Goal: Check status: Check status

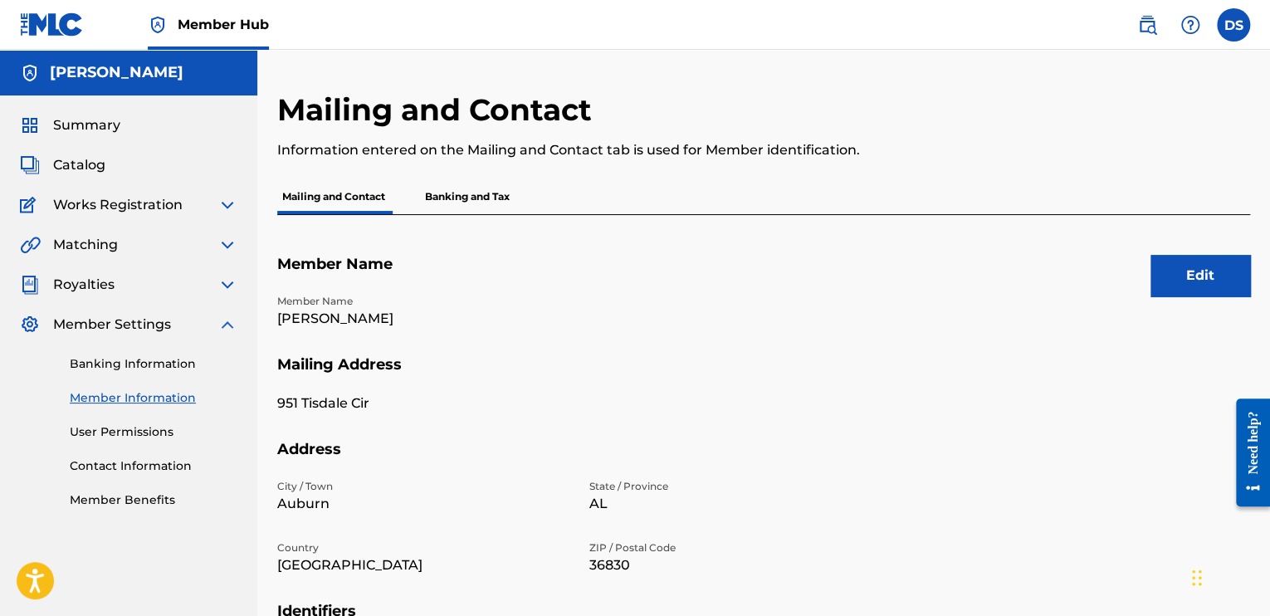
click at [173, 80] on h5 "[PERSON_NAME]" at bounding box center [117, 72] width 134 height 19
click at [93, 129] on span "Summary" at bounding box center [86, 125] width 67 height 20
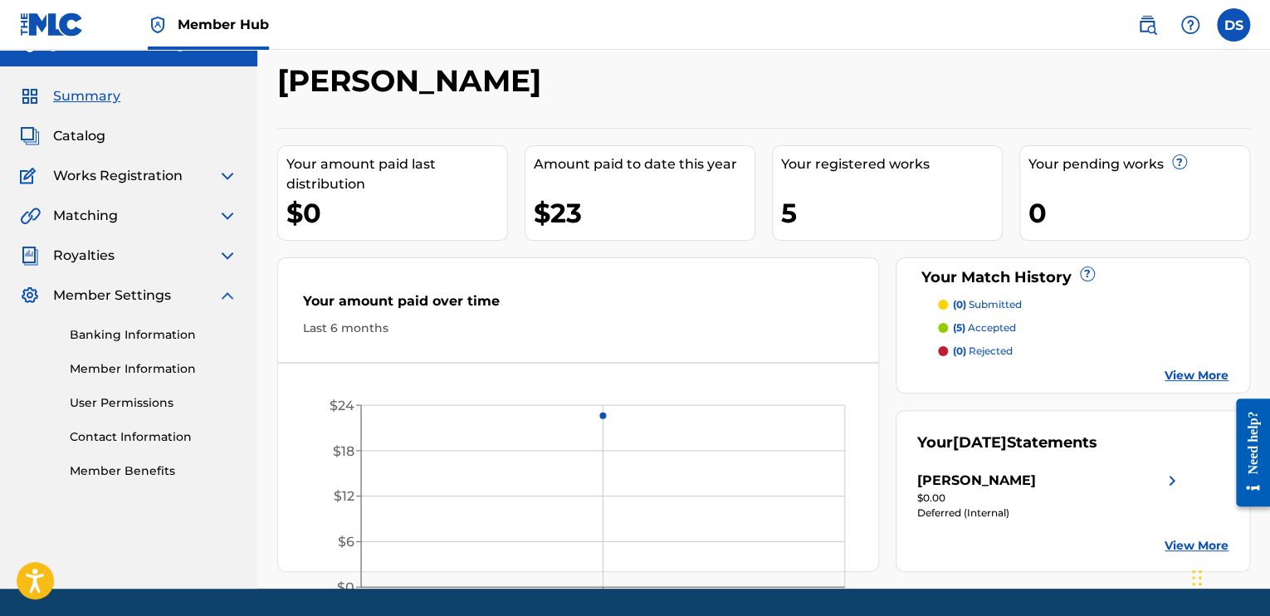
scroll to position [80, 0]
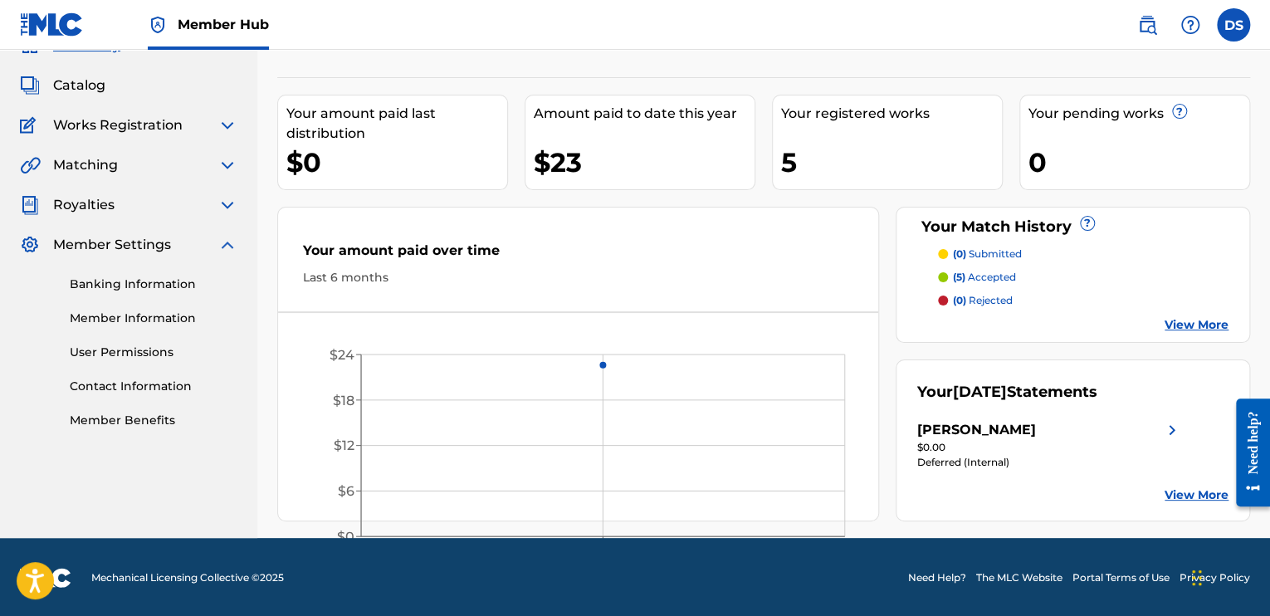
click at [1177, 490] on link "View More" at bounding box center [1197, 494] width 64 height 17
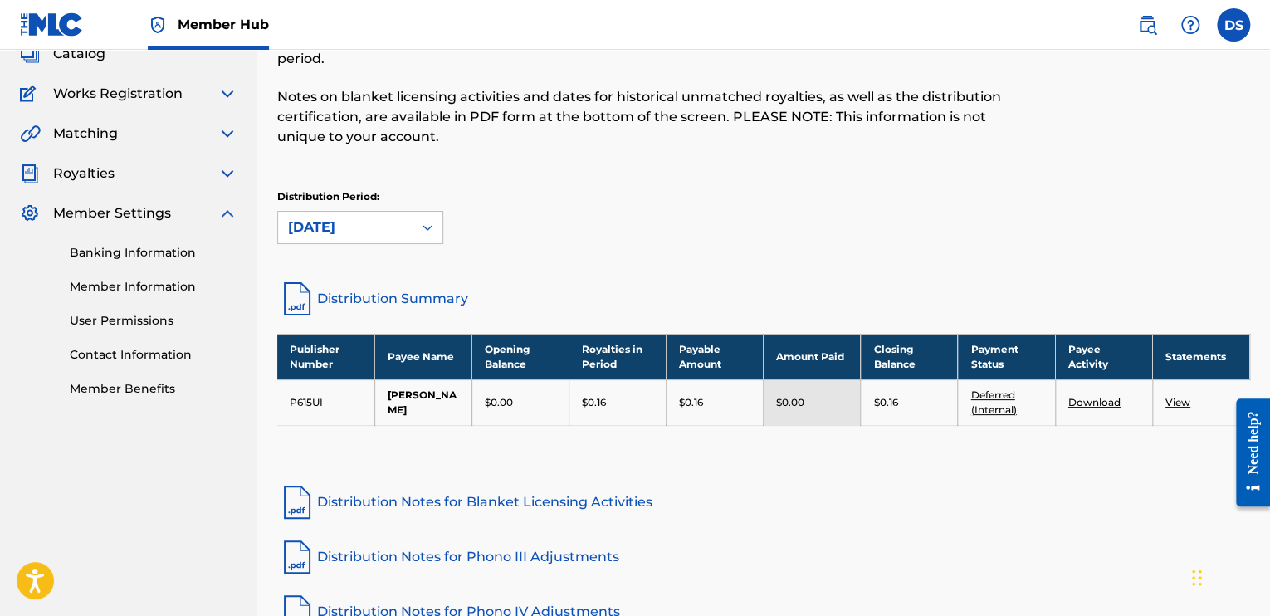
scroll to position [249, 0]
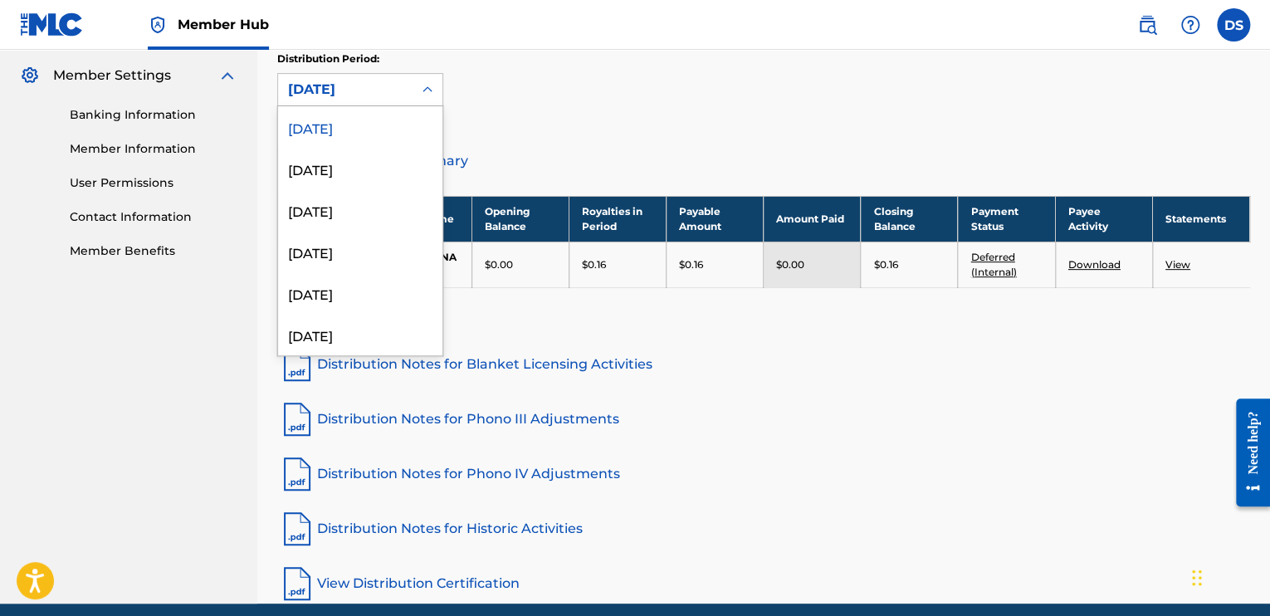
click at [393, 95] on div "[DATE]" at bounding box center [345, 90] width 115 height 20
click at [369, 162] on div "[DATE]" at bounding box center [360, 169] width 164 height 42
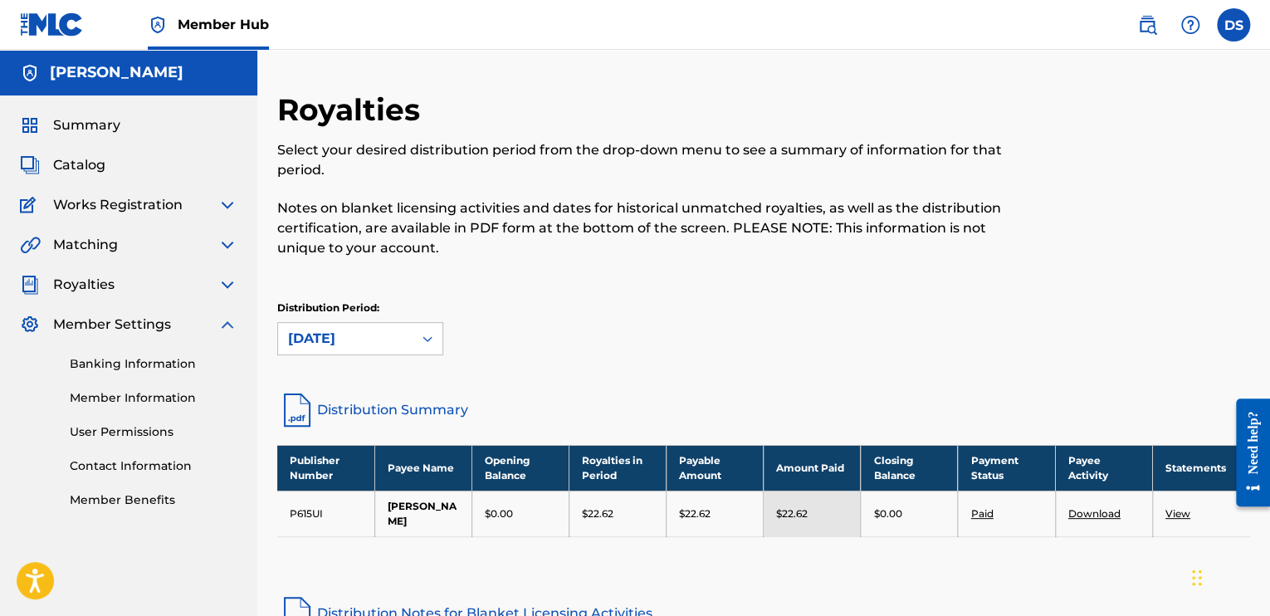
scroll to position [166, 0]
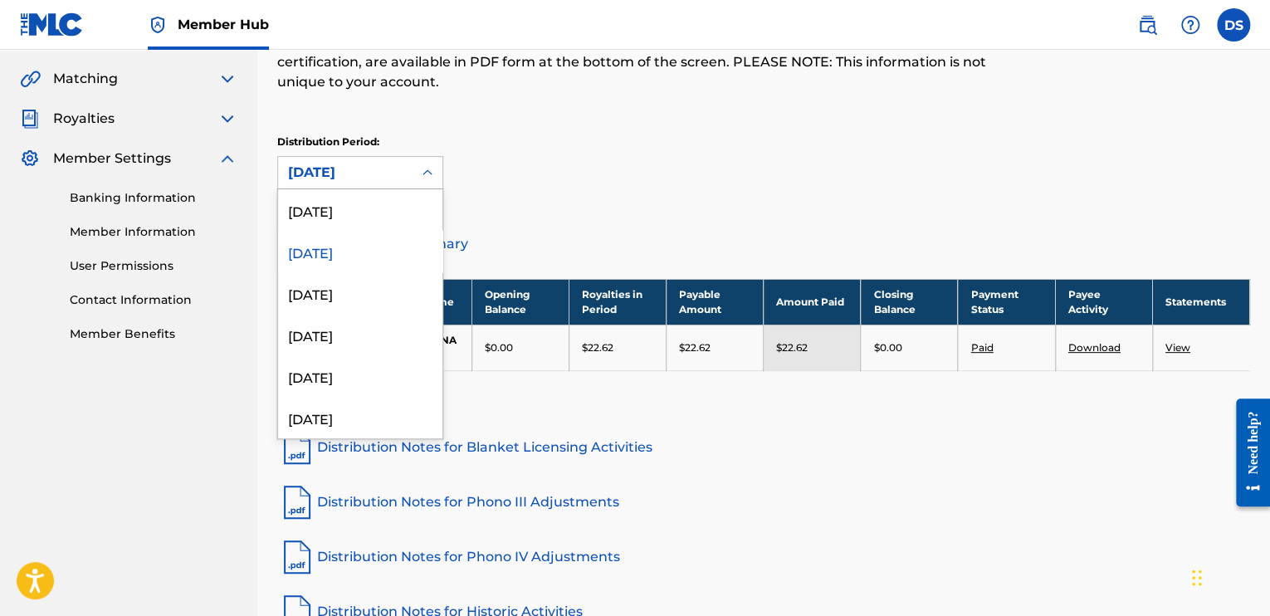
click at [382, 172] on div "[DATE]" at bounding box center [345, 173] width 115 height 20
click at [355, 288] on div "[DATE]" at bounding box center [360, 293] width 164 height 42
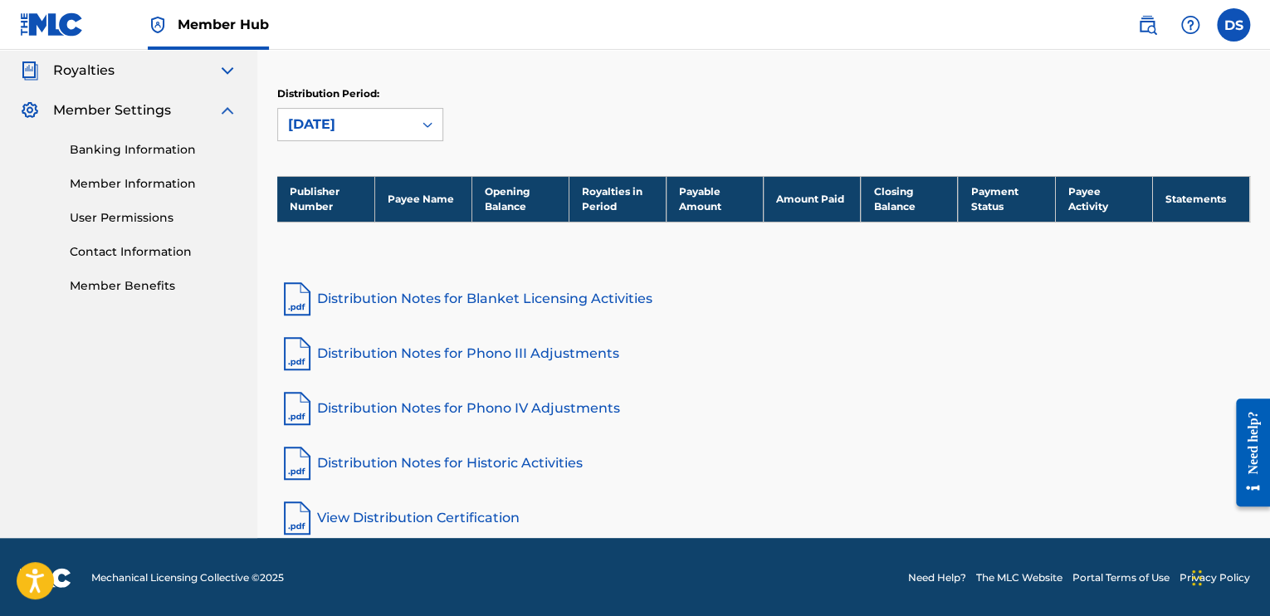
scroll to position [48, 0]
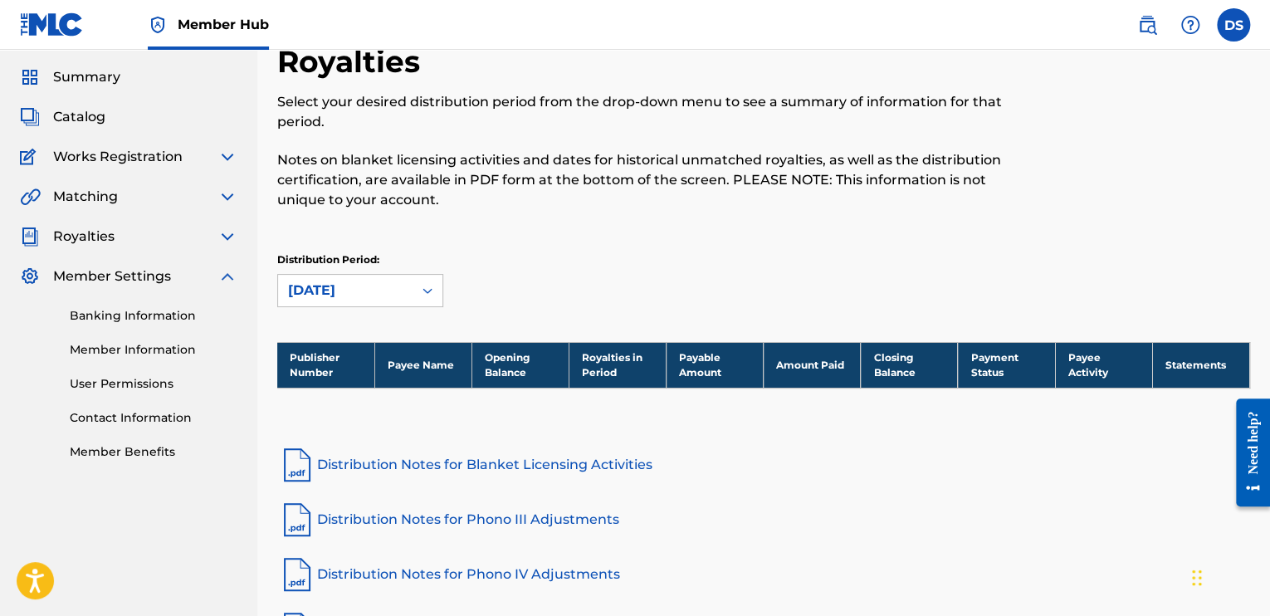
click at [398, 284] on div "[DATE]" at bounding box center [345, 291] width 115 height 20
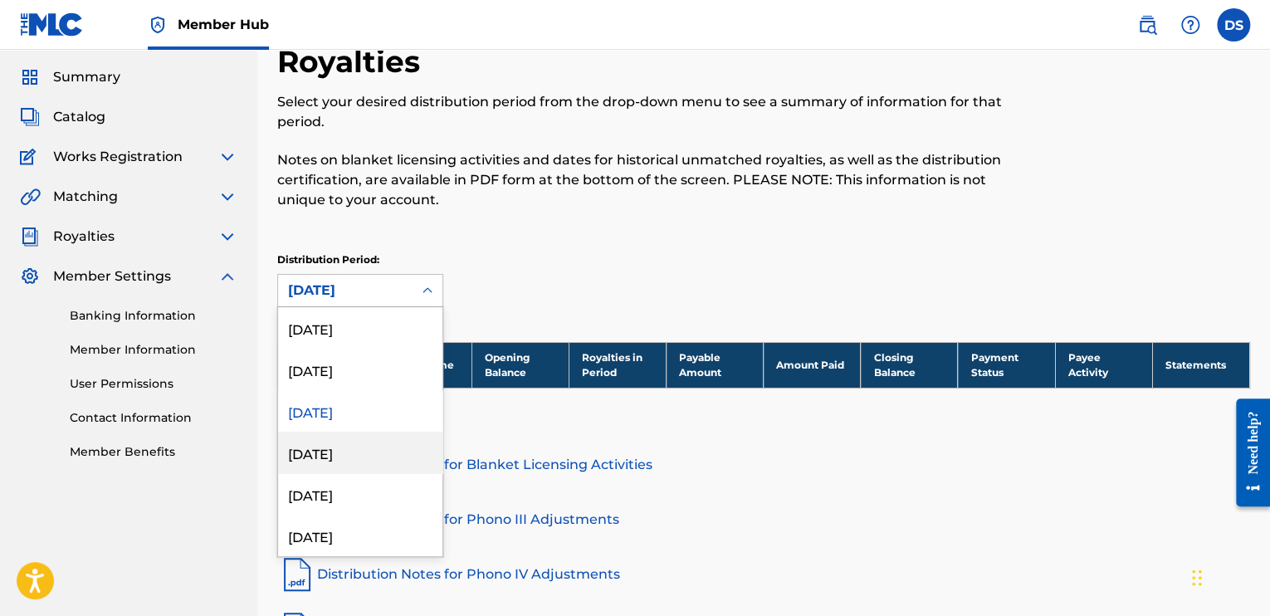
click at [349, 447] on div "[DATE]" at bounding box center [360, 453] width 164 height 42
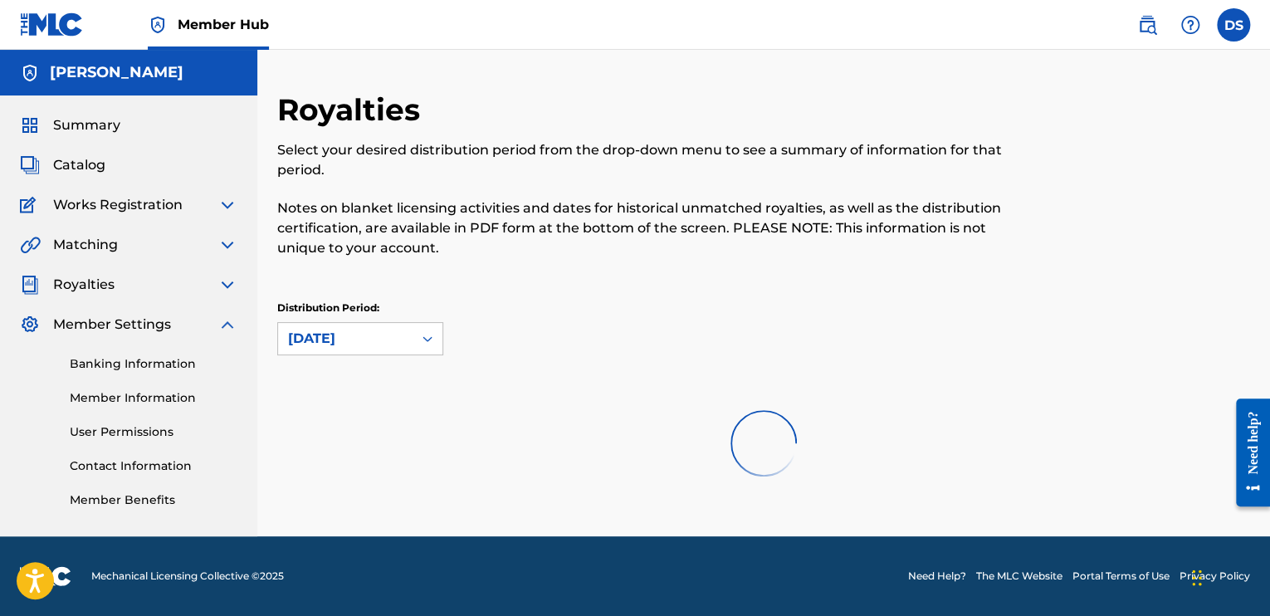
scroll to position [0, 0]
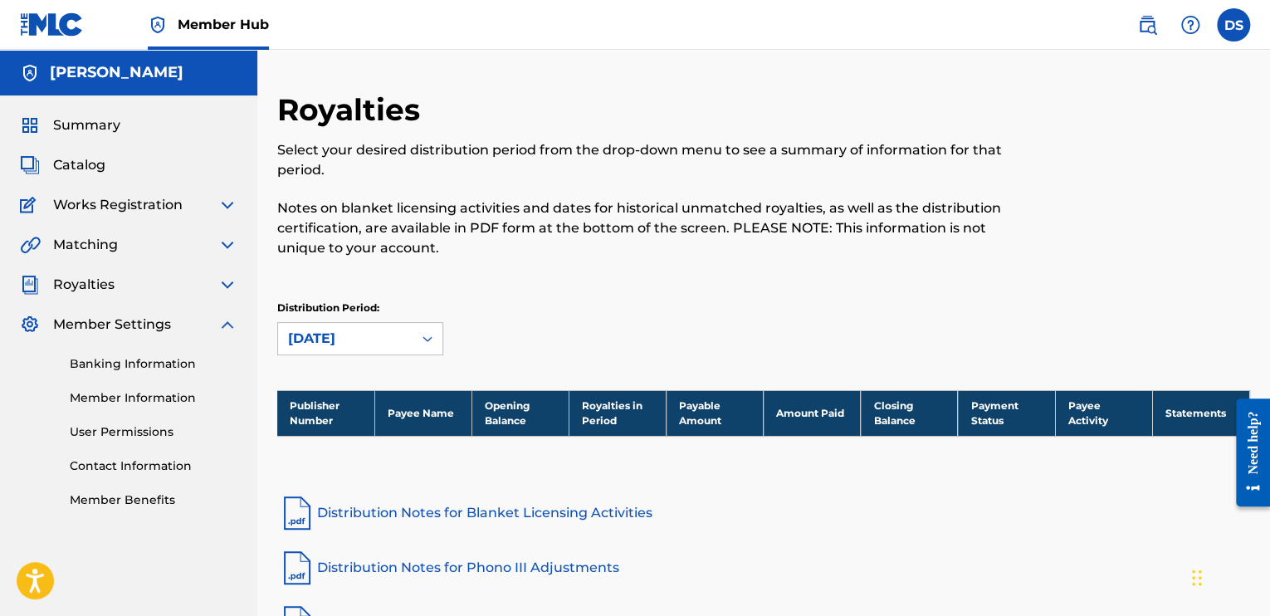
click at [368, 338] on div "[DATE]" at bounding box center [345, 339] width 115 height 20
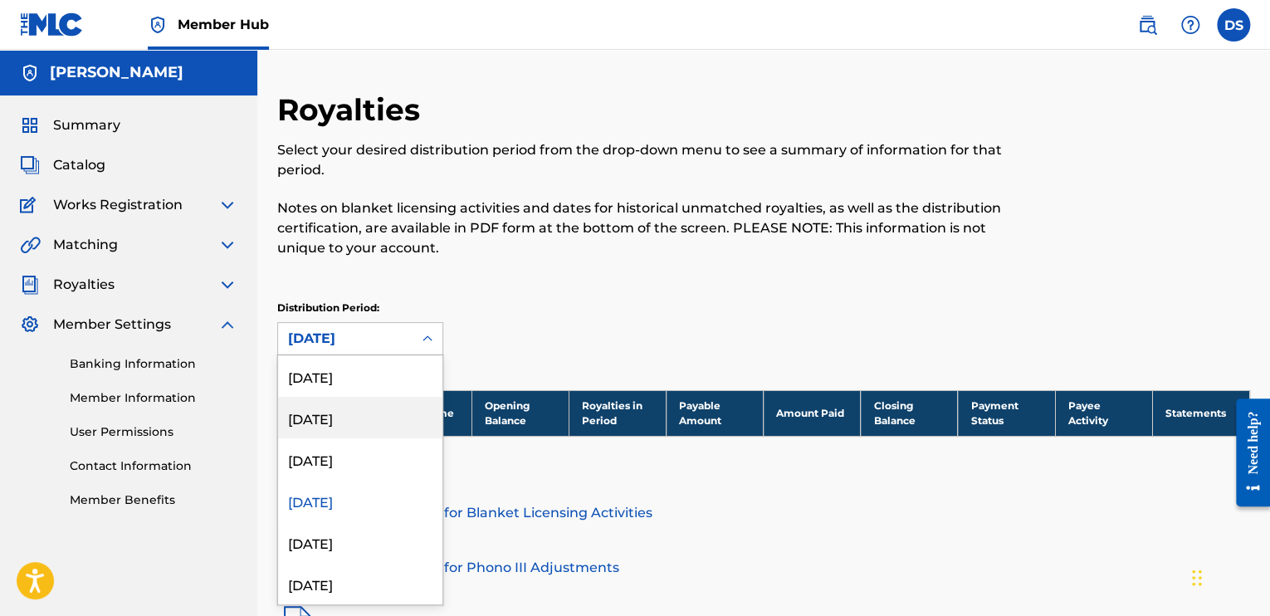
click at [352, 409] on div "[DATE]" at bounding box center [360, 418] width 164 height 42
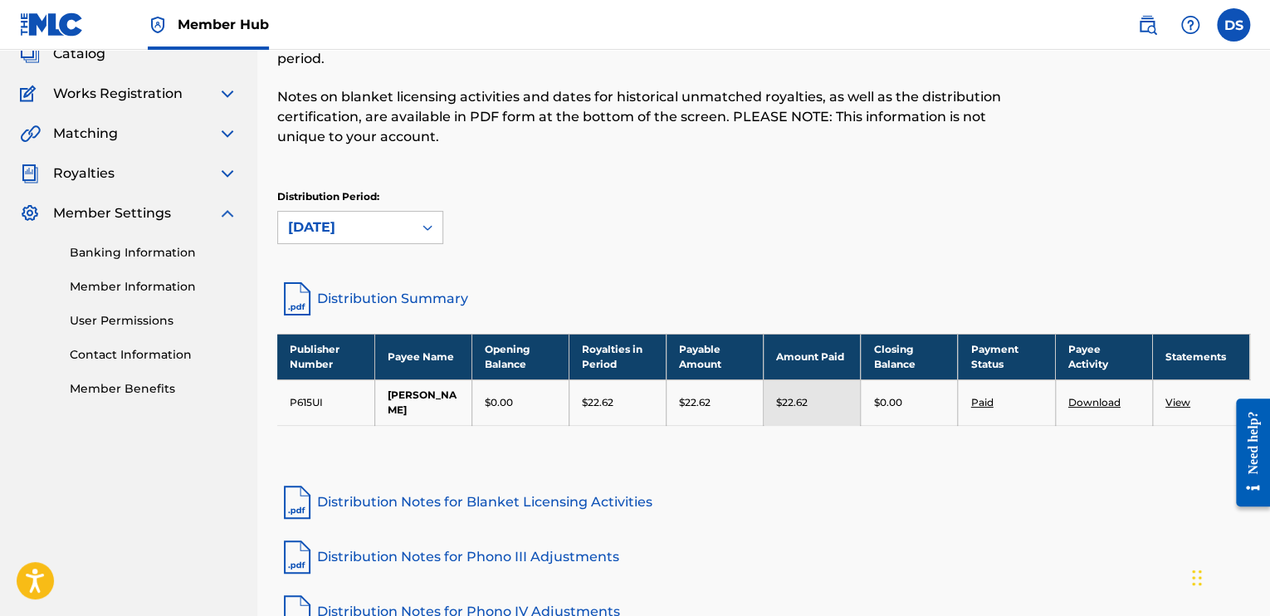
scroll to position [249, 0]
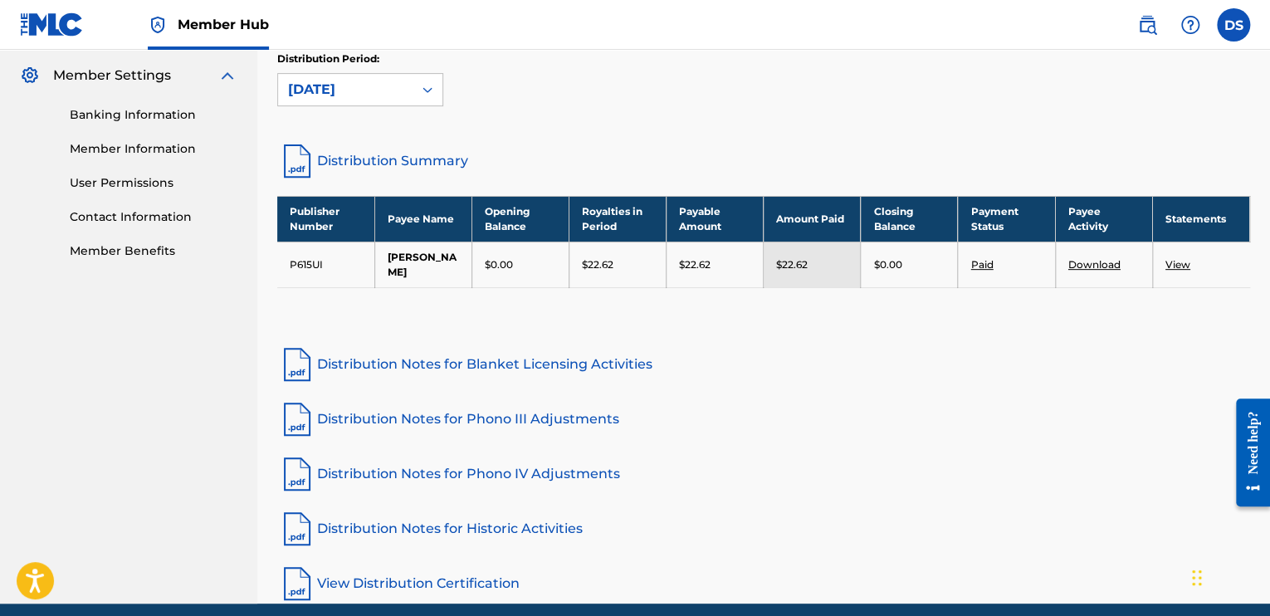
click at [978, 261] on link "Paid" at bounding box center [981, 264] width 22 height 12
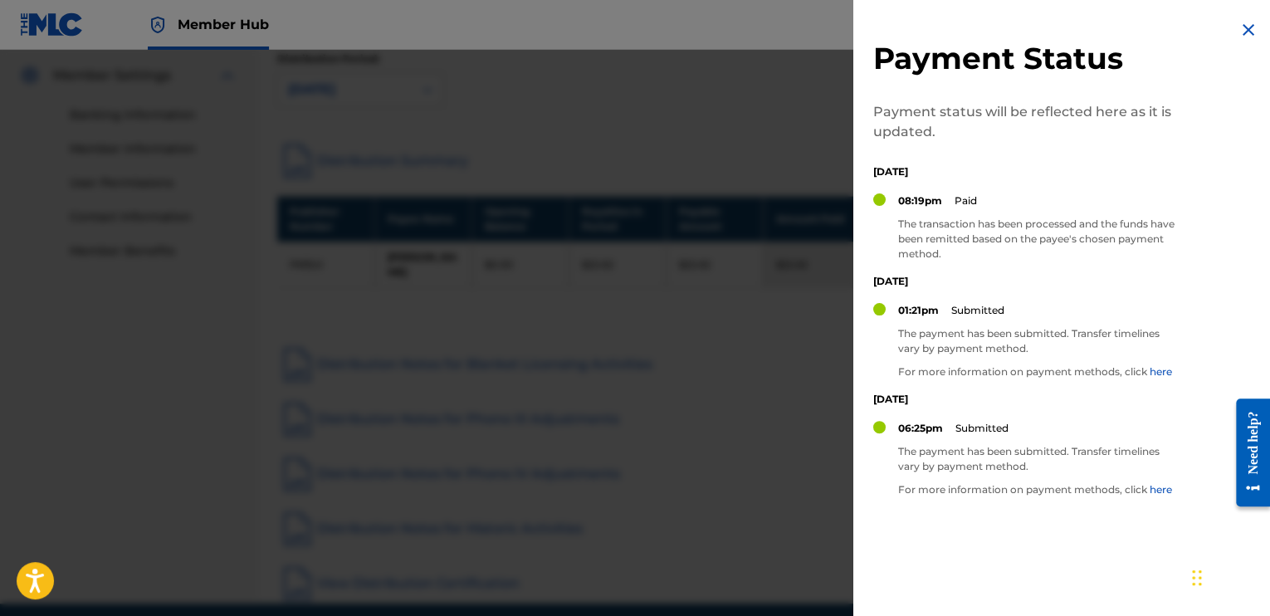
click at [1159, 492] on link "here" at bounding box center [1161, 489] width 22 height 12
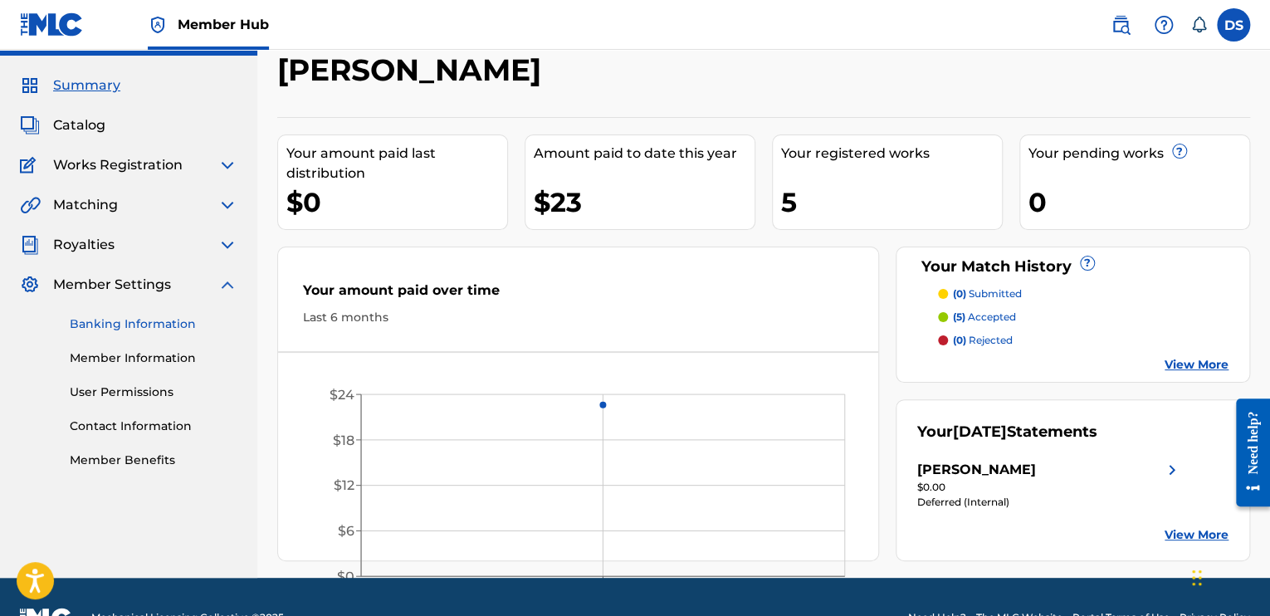
scroll to position [80, 0]
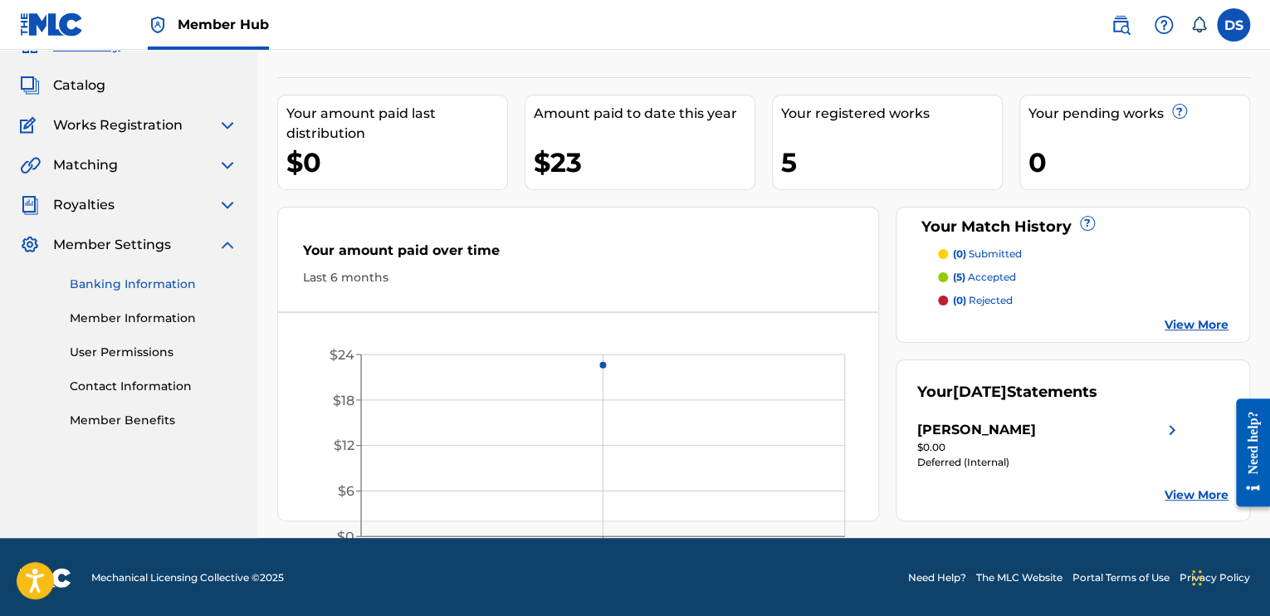
click at [140, 281] on link "Banking Information" at bounding box center [154, 284] width 168 height 17
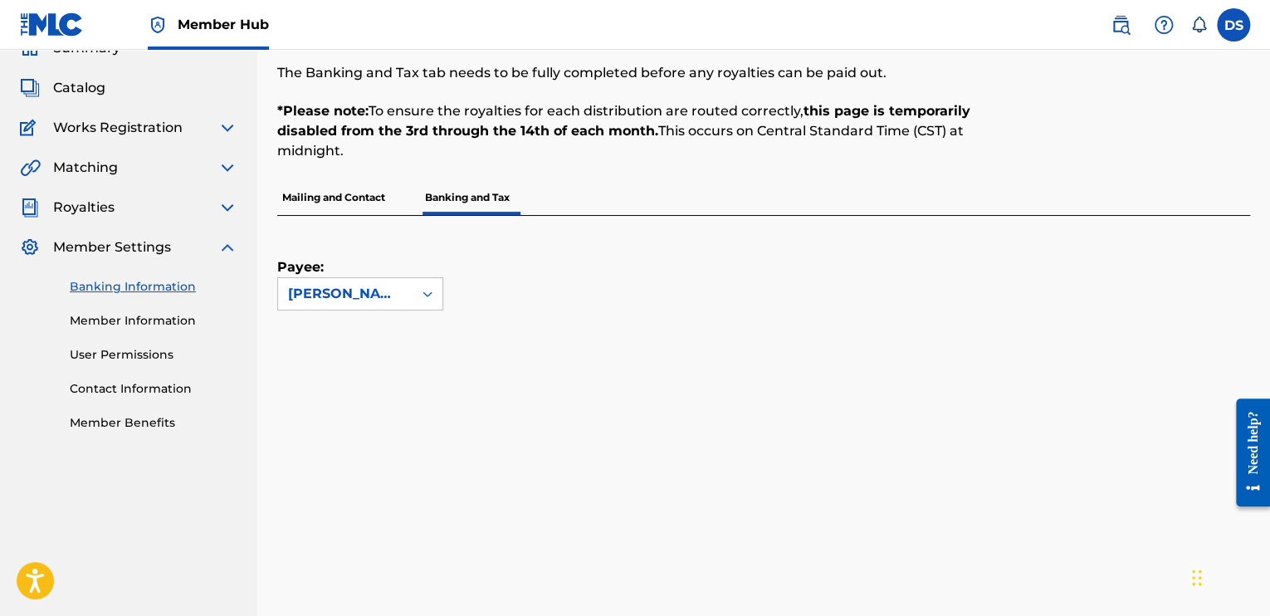
scroll to position [166, 0]
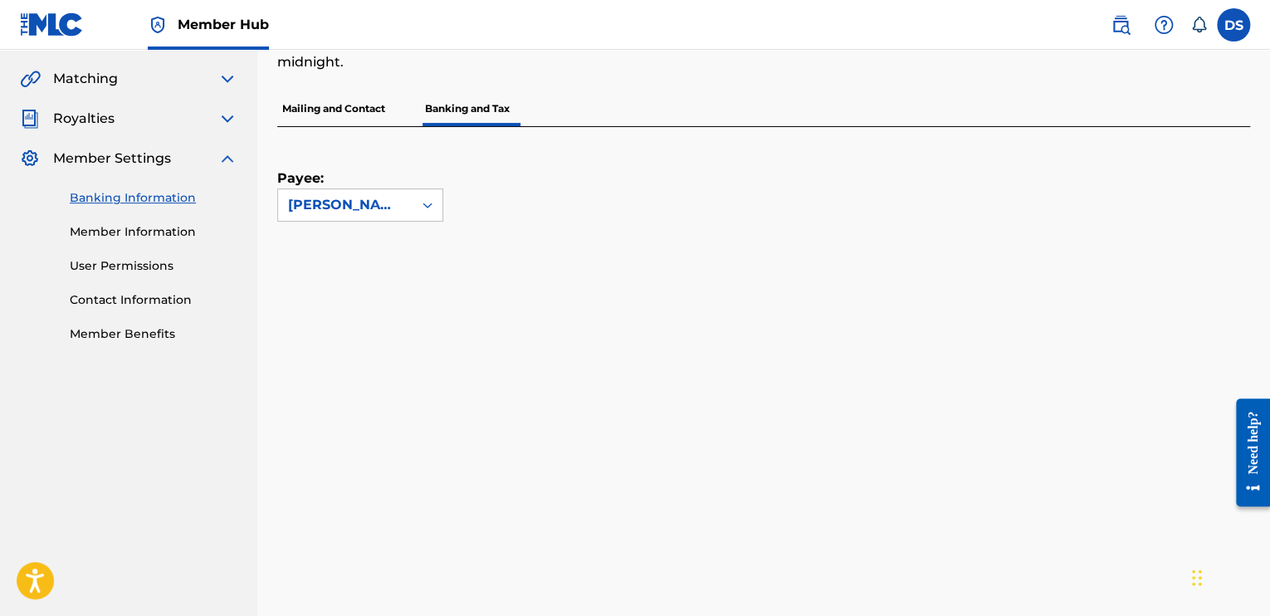
click at [357, 110] on p "Mailing and Contact" at bounding box center [333, 108] width 113 height 35
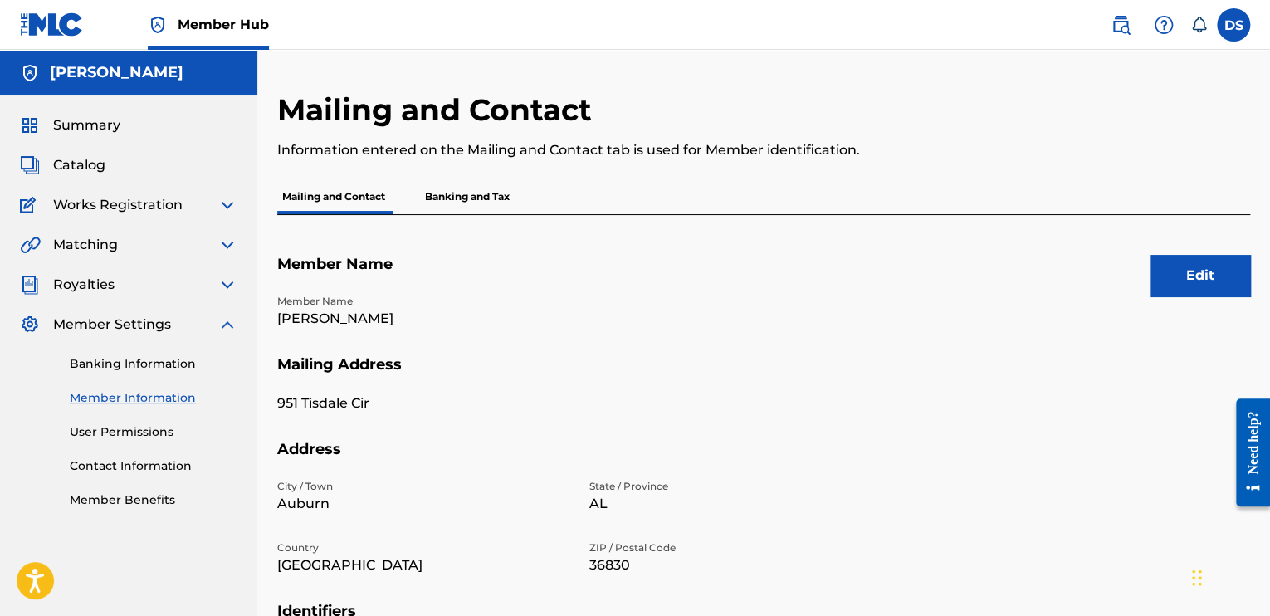
click at [468, 200] on p "Banking and Tax" at bounding box center [467, 196] width 95 height 35
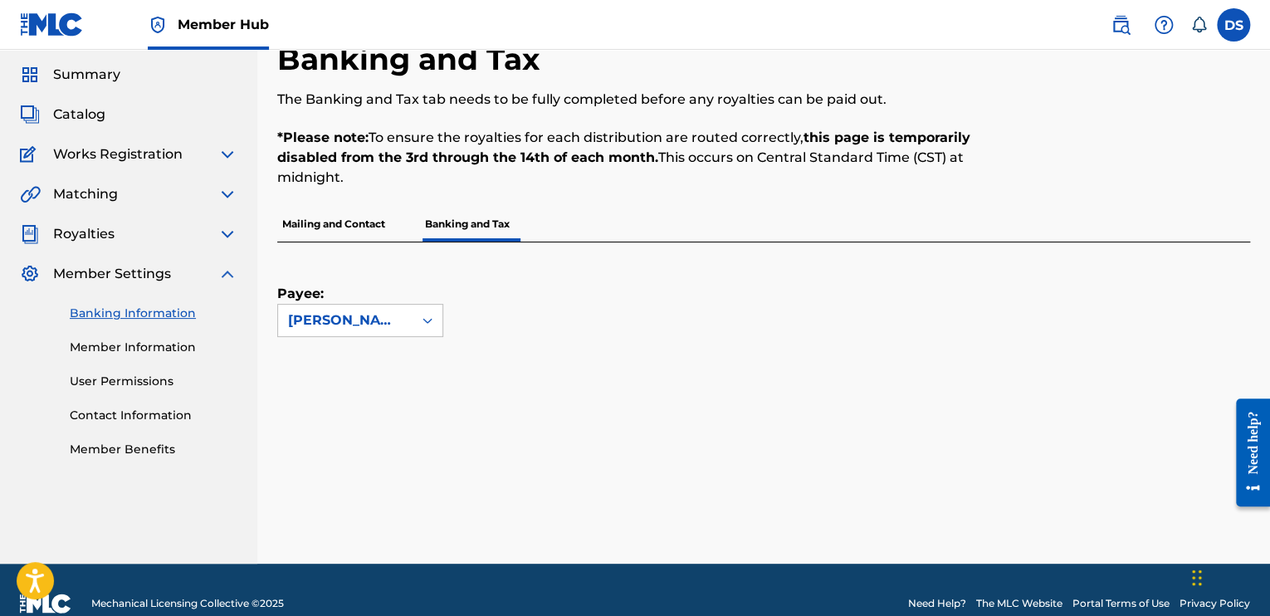
scroll to position [76, 0]
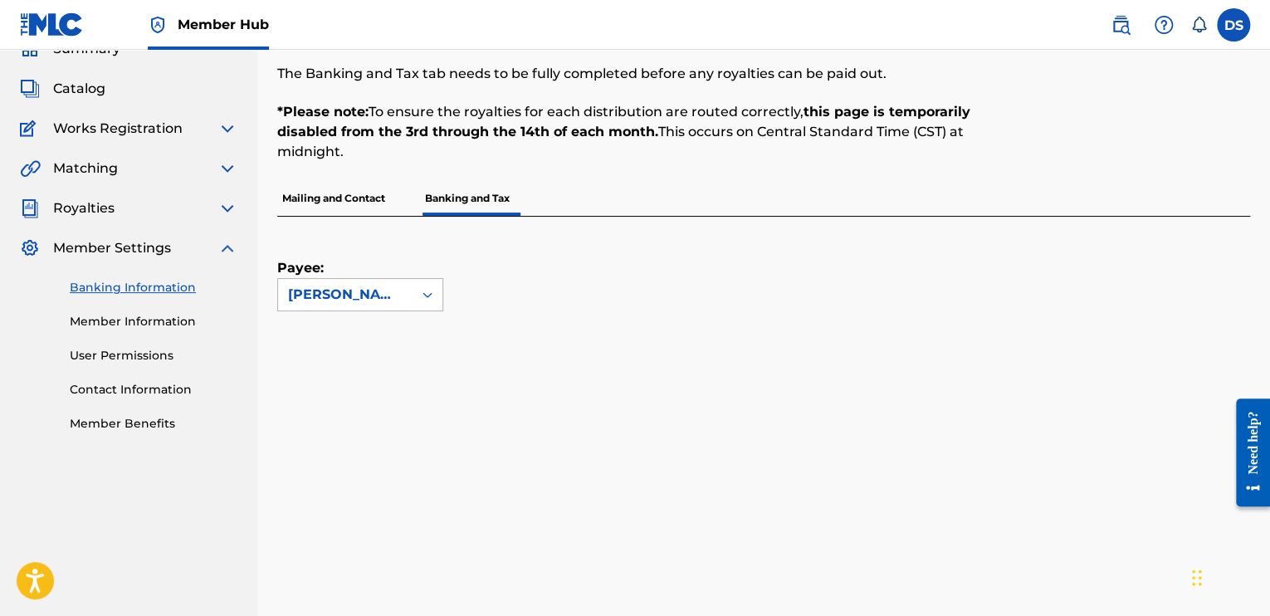
click at [429, 294] on icon at bounding box center [428, 295] width 10 height 6
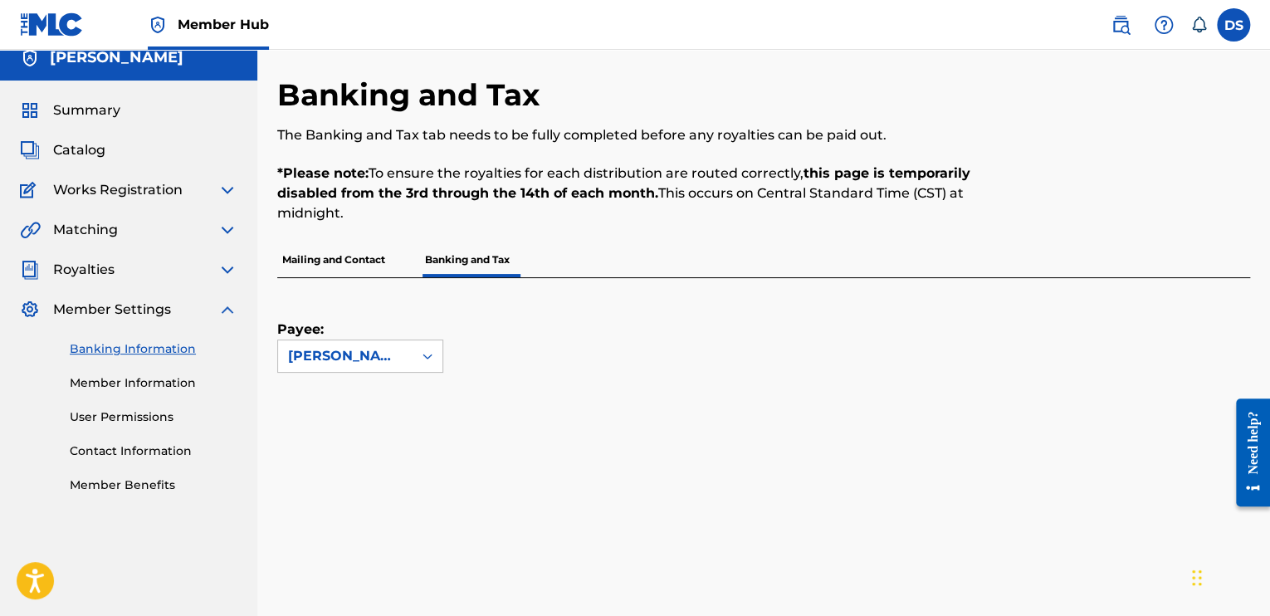
scroll to position [0, 0]
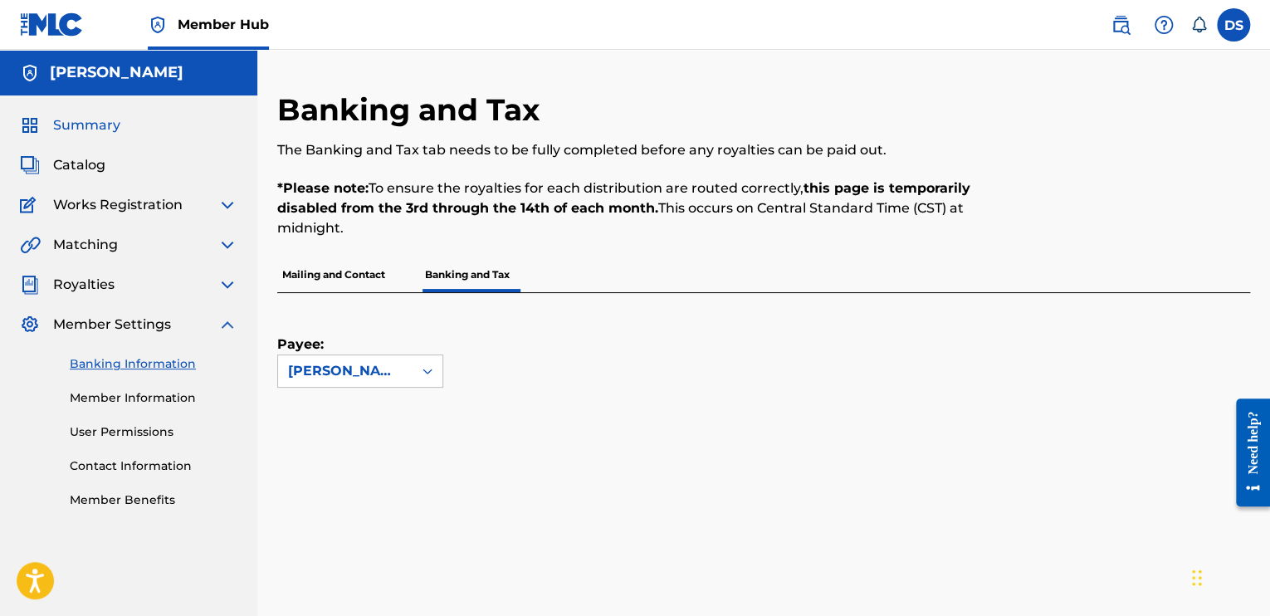
click at [103, 125] on span "Summary" at bounding box center [86, 125] width 67 height 20
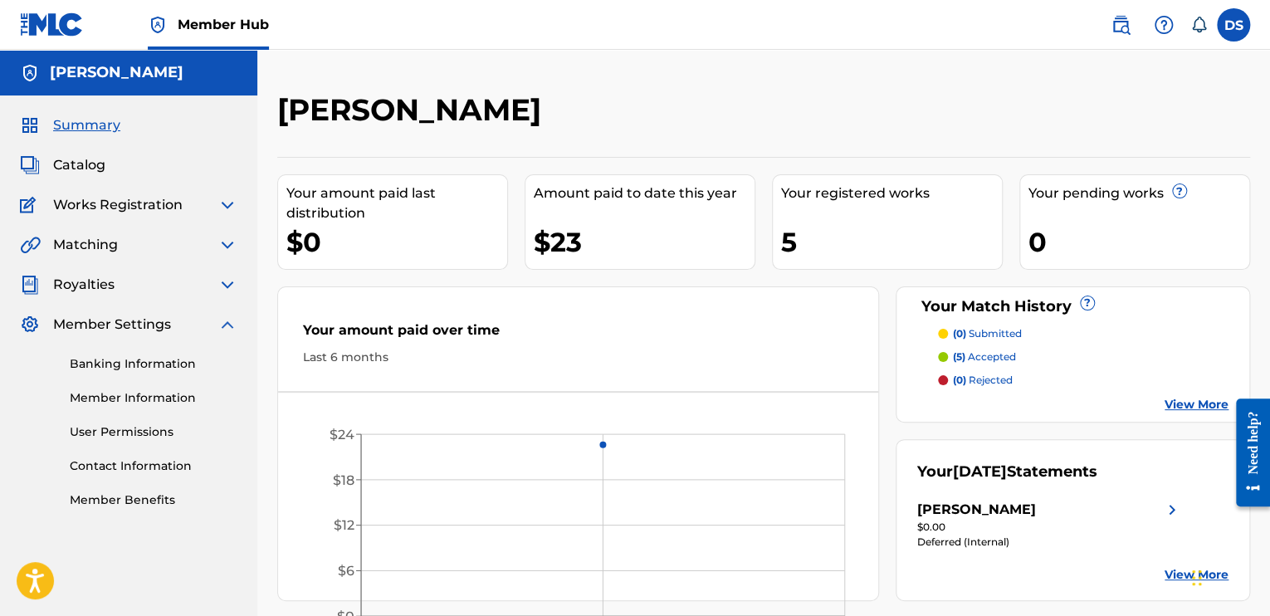
click at [144, 285] on div "Royalties" at bounding box center [129, 285] width 218 height 20
click at [224, 286] on img at bounding box center [228, 285] width 20 height 20
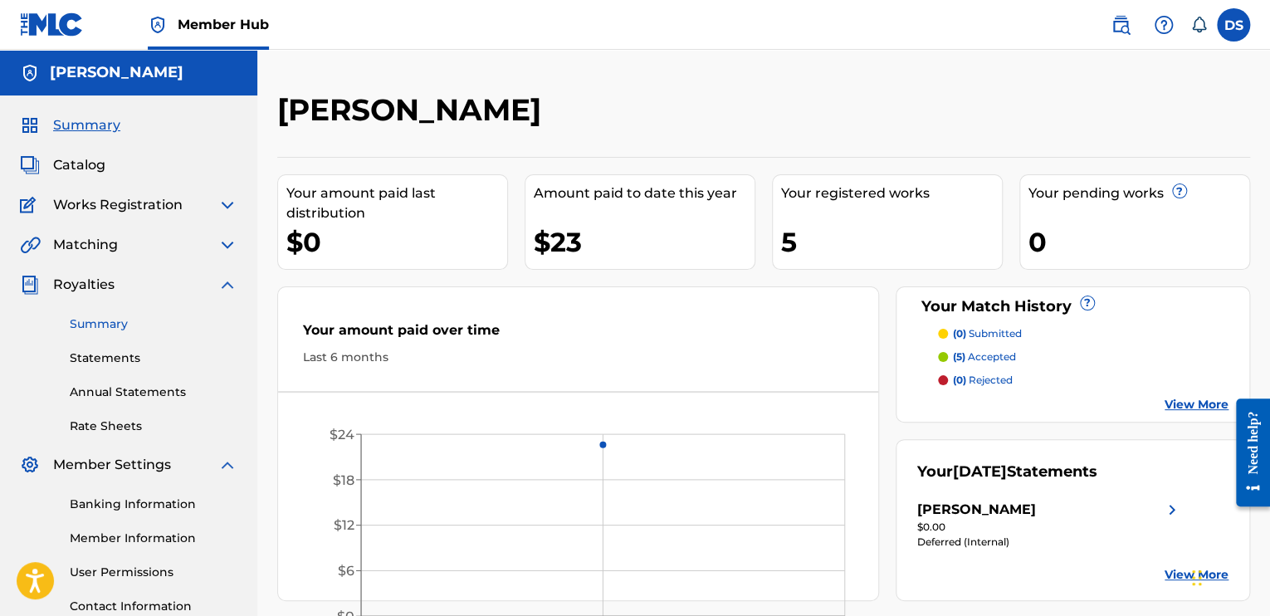
click at [105, 325] on link "Summary" at bounding box center [154, 323] width 168 height 17
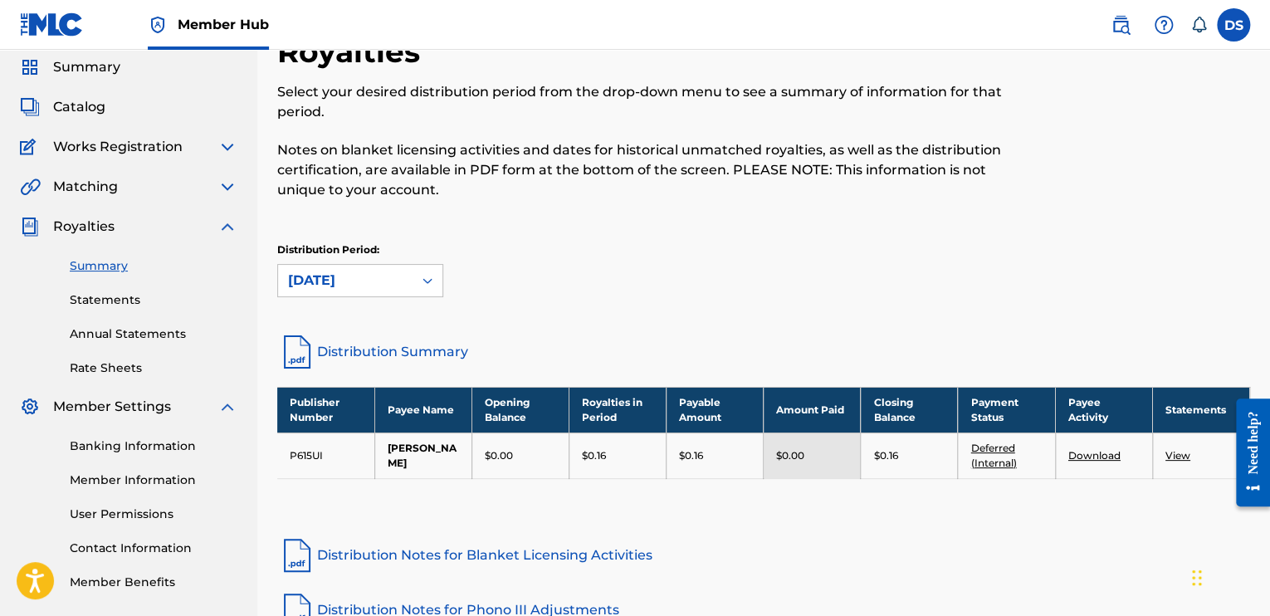
scroll to position [83, 0]
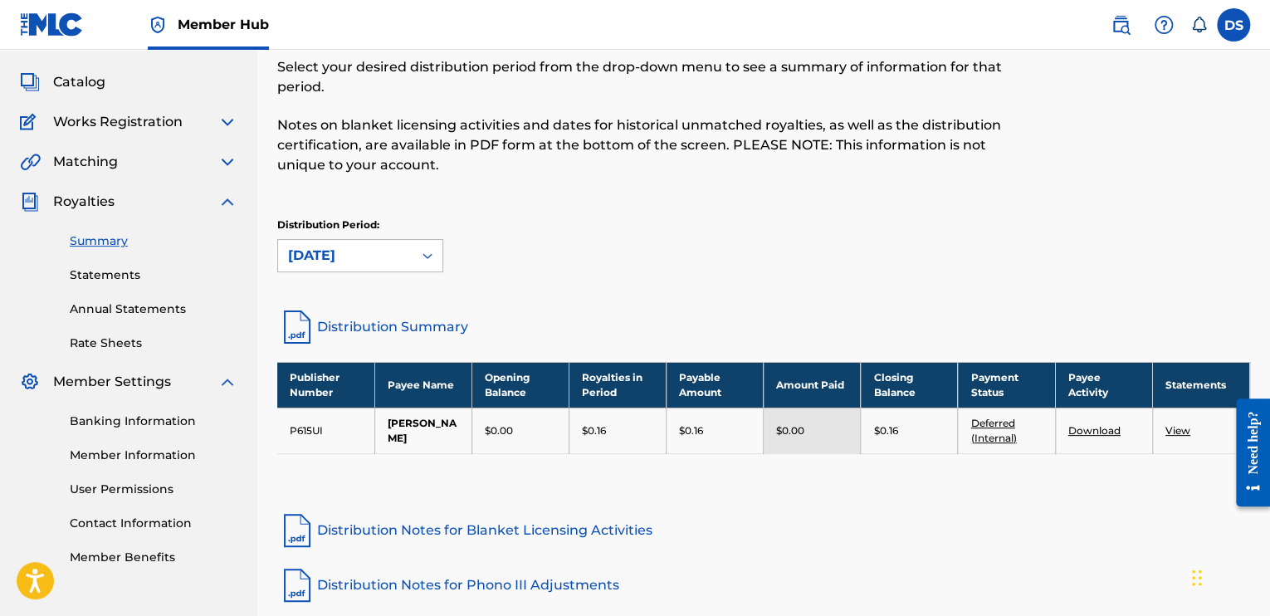
click at [390, 261] on div "[DATE]" at bounding box center [345, 256] width 115 height 20
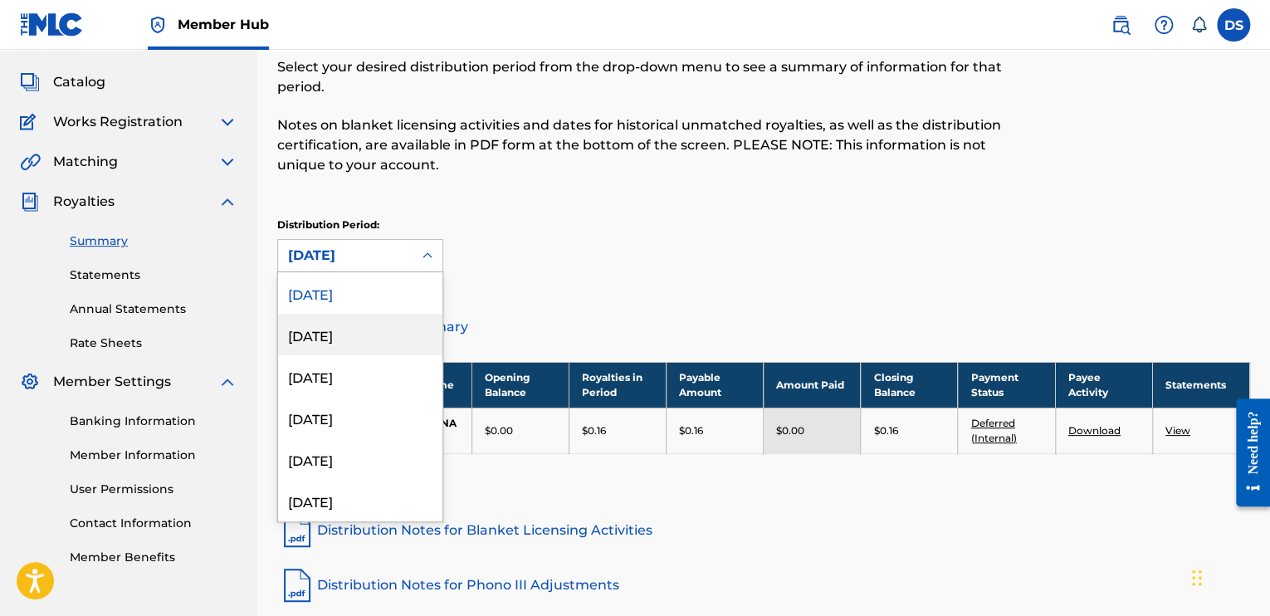
click at [379, 326] on div "[DATE]" at bounding box center [360, 335] width 164 height 42
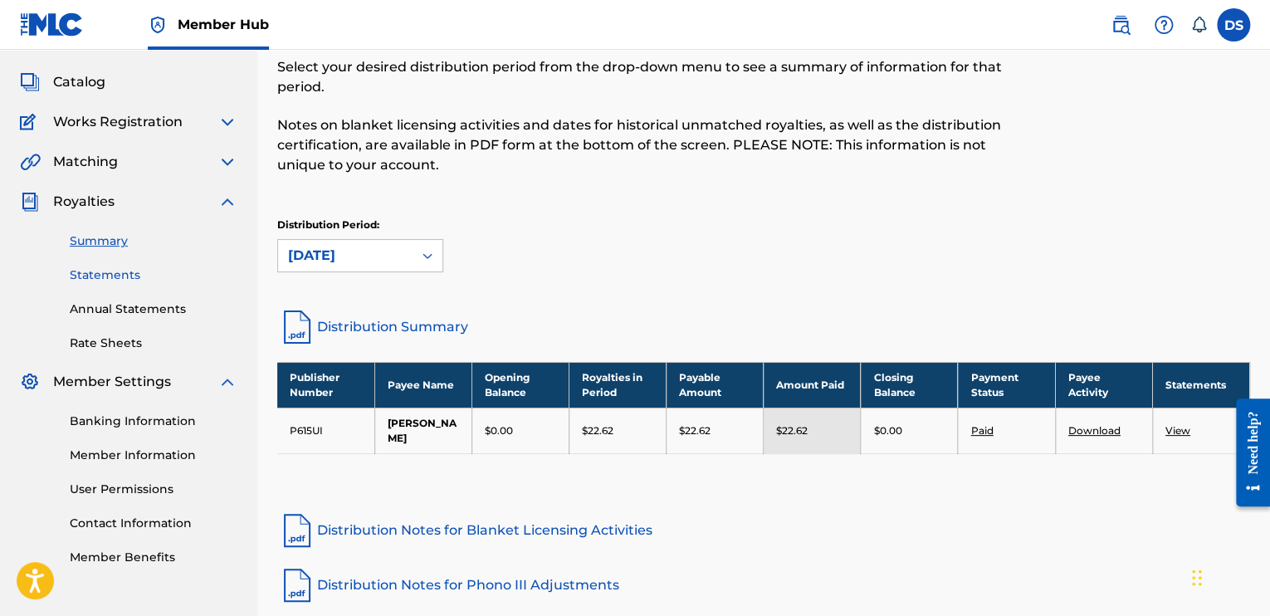
click at [103, 276] on link "Statements" at bounding box center [154, 274] width 168 height 17
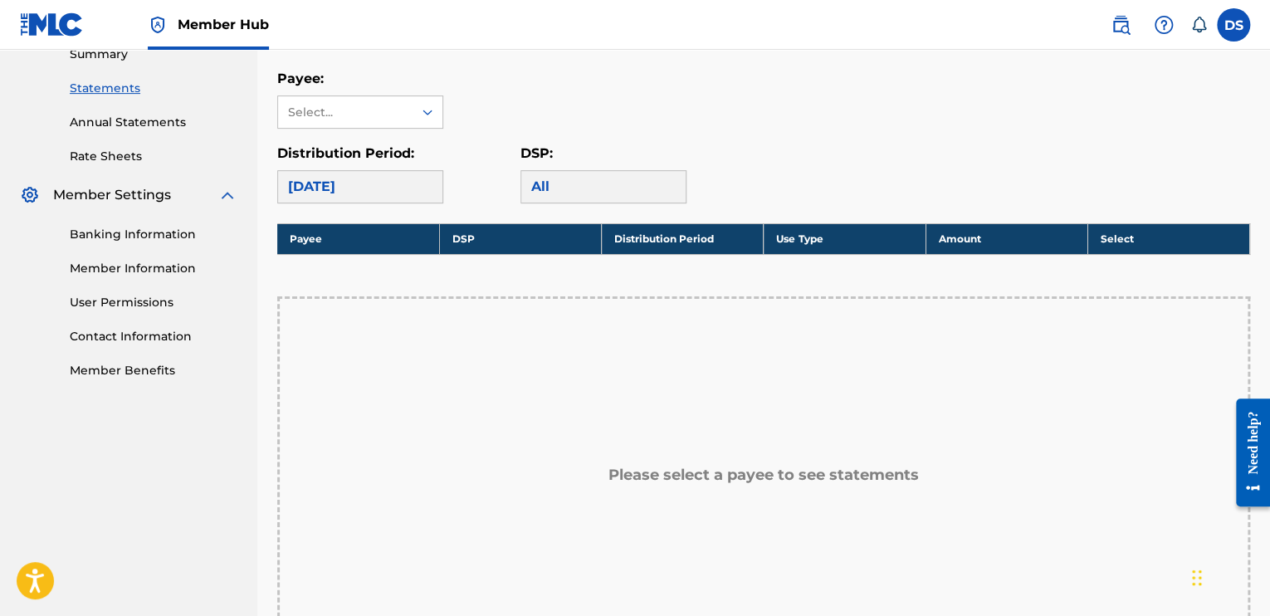
scroll to position [166, 0]
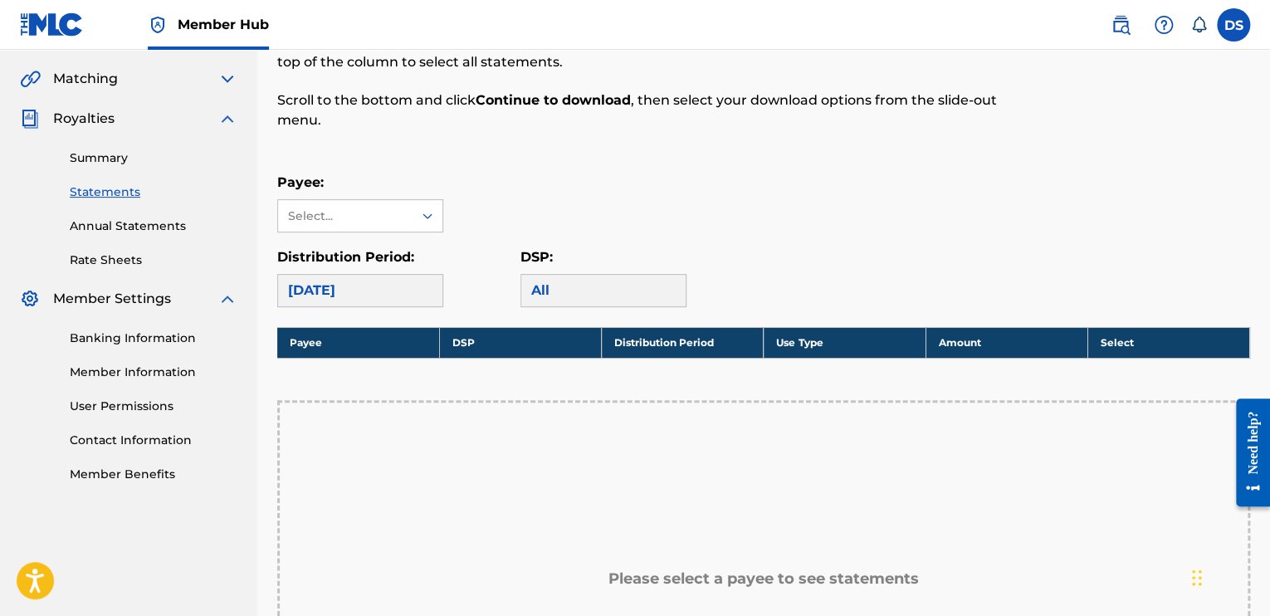
click at [398, 291] on div "[DATE]" at bounding box center [360, 290] width 166 height 33
click at [550, 295] on div "All" at bounding box center [604, 290] width 166 height 33
click at [391, 286] on div "[DATE]" at bounding box center [360, 290] width 166 height 33
click at [393, 225] on div "Select..." at bounding box center [345, 216] width 134 height 32
click at [389, 247] on div "[PERSON_NAME]" at bounding box center [360, 253] width 164 height 42
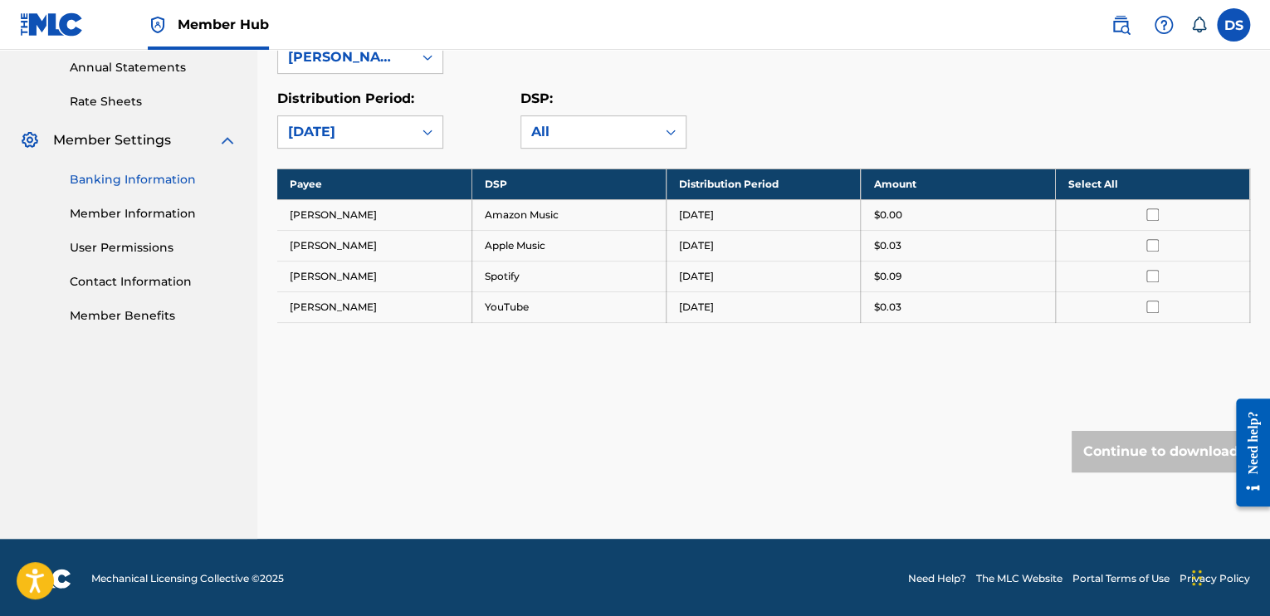
scroll to position [76, 0]
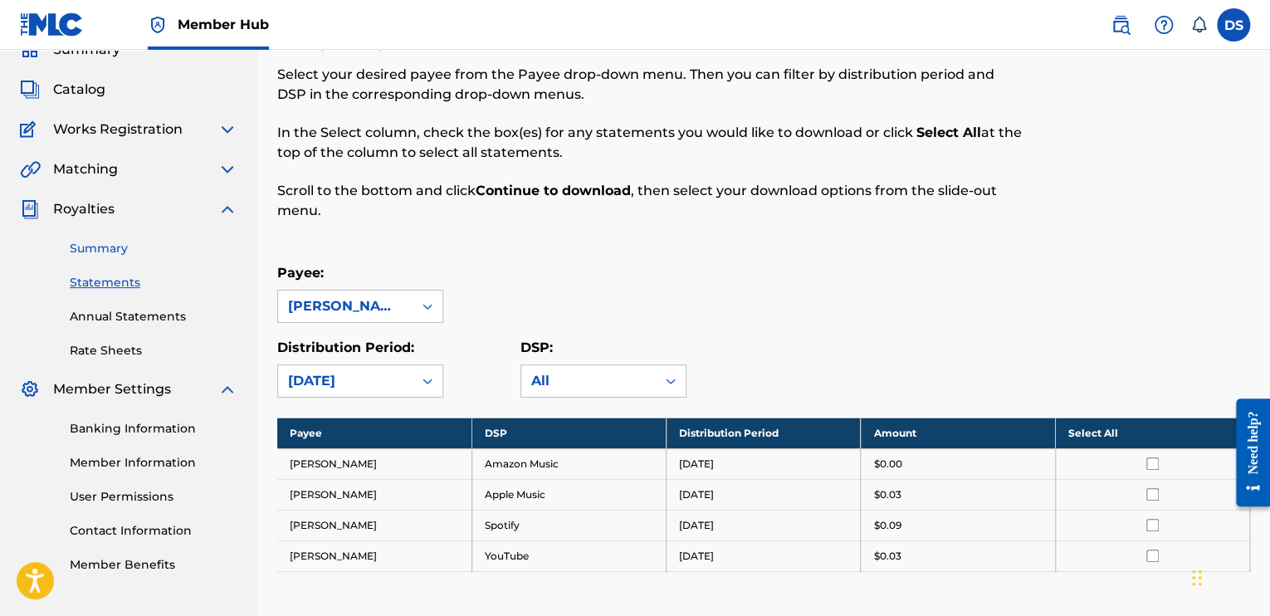
click at [106, 250] on link "Summary" at bounding box center [154, 248] width 168 height 17
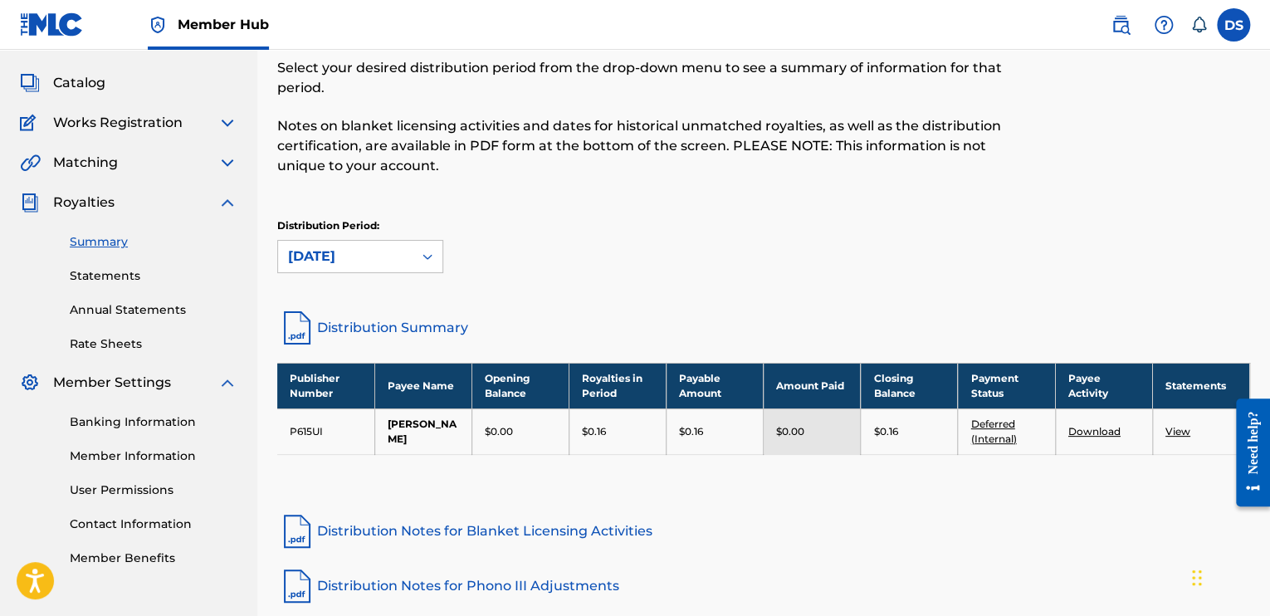
scroll to position [83, 0]
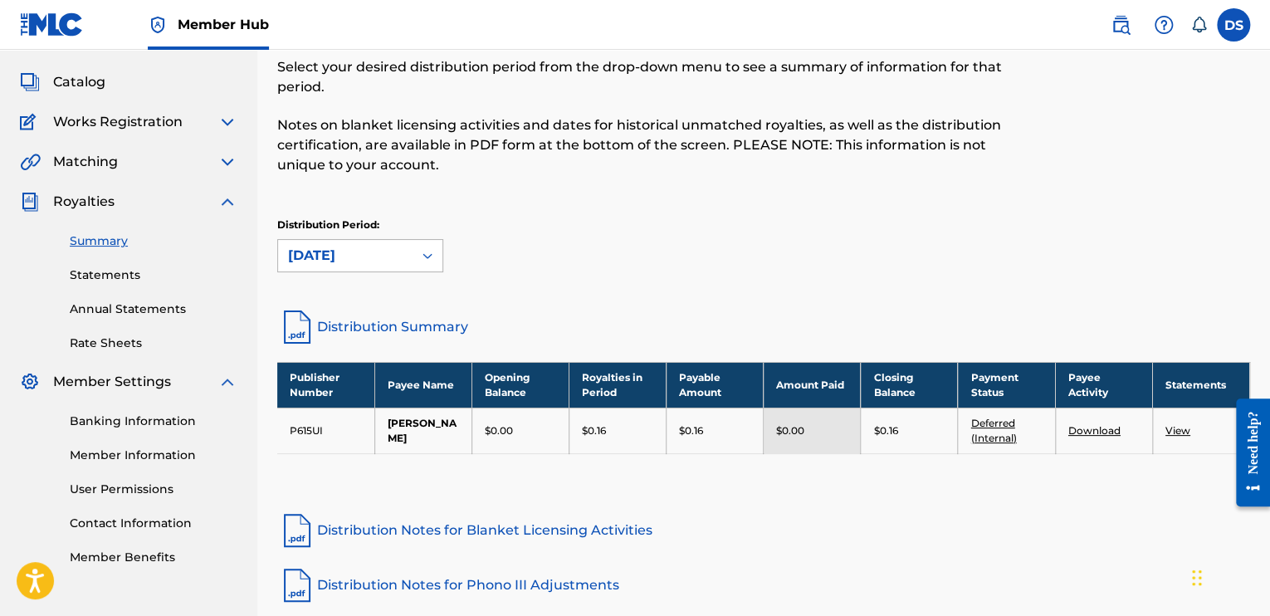
click at [356, 247] on div "[DATE]" at bounding box center [345, 256] width 115 height 20
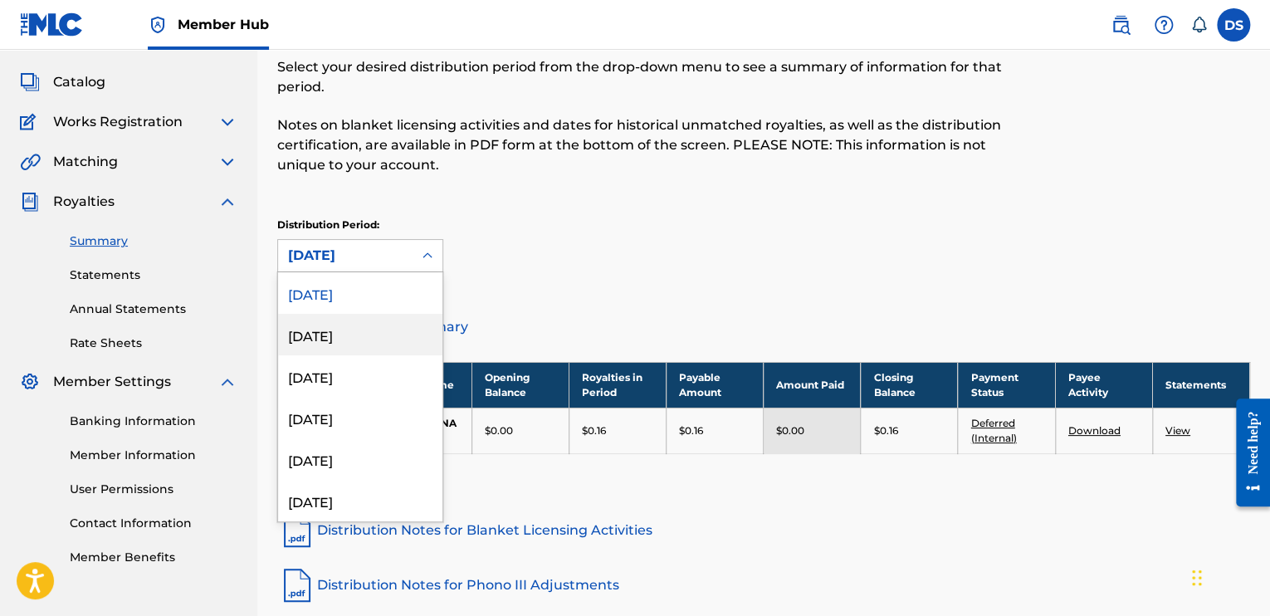
click at [362, 331] on div "[DATE]" at bounding box center [360, 335] width 164 height 42
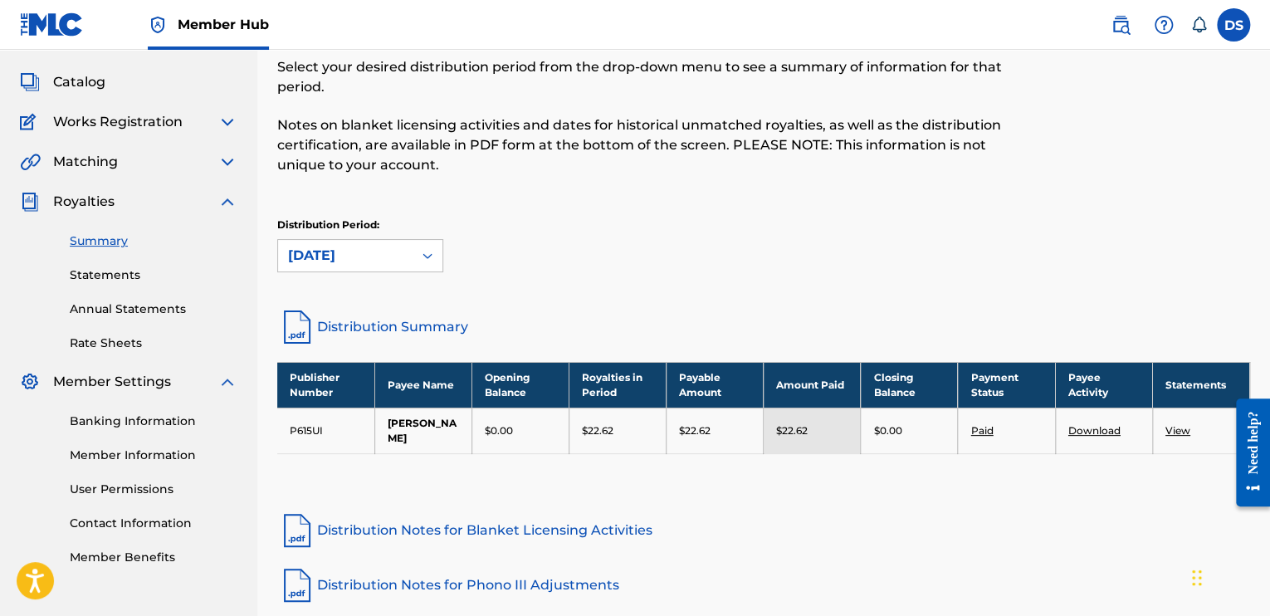
click at [975, 428] on link "Paid" at bounding box center [981, 430] width 22 height 12
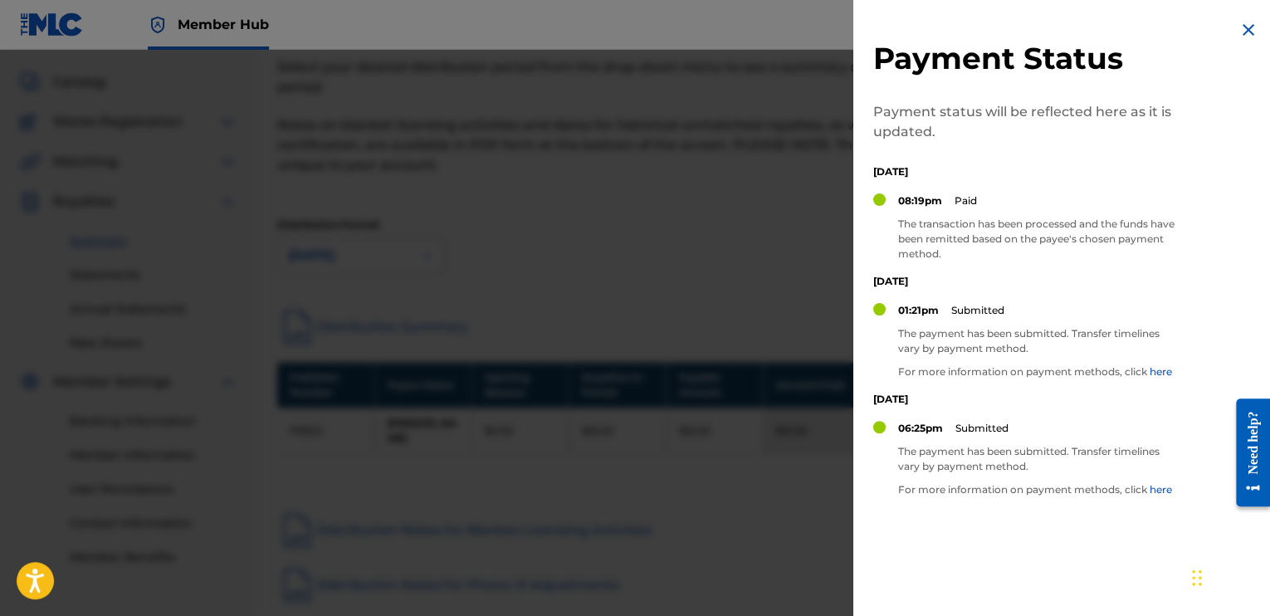
click at [1245, 31] on img at bounding box center [1249, 30] width 20 height 20
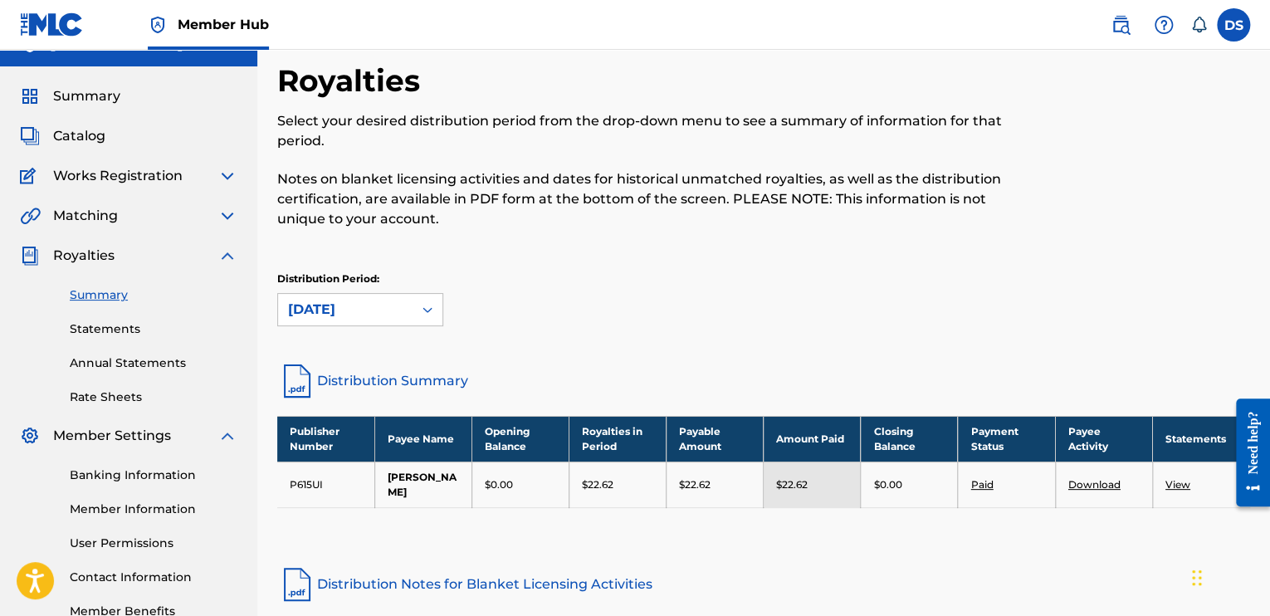
scroll to position [0, 0]
